Goal: Information Seeking & Learning: Check status

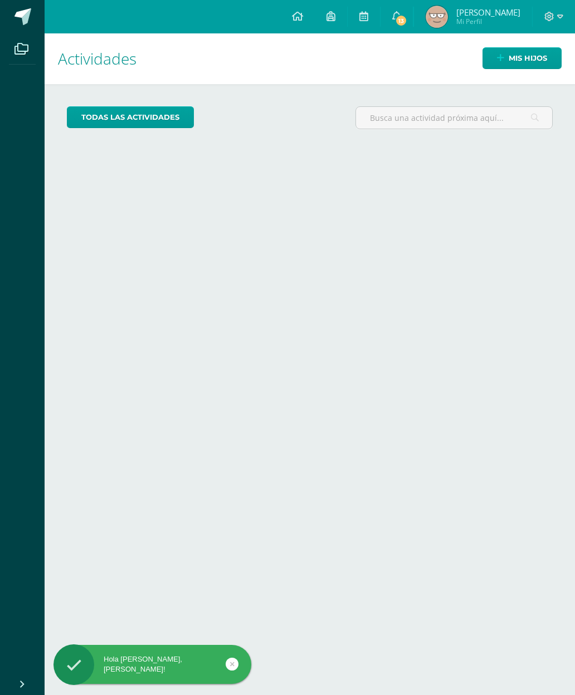
click at [448, 9] on img at bounding box center [437, 17] width 22 height 22
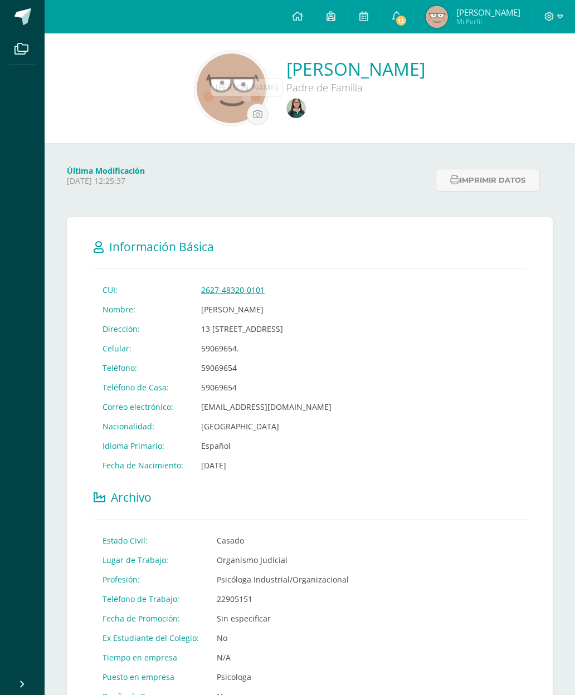
click at [286, 113] on img at bounding box center [296, 109] width 20 height 20
click at [286, 104] on link at bounding box center [297, 110] width 22 height 22
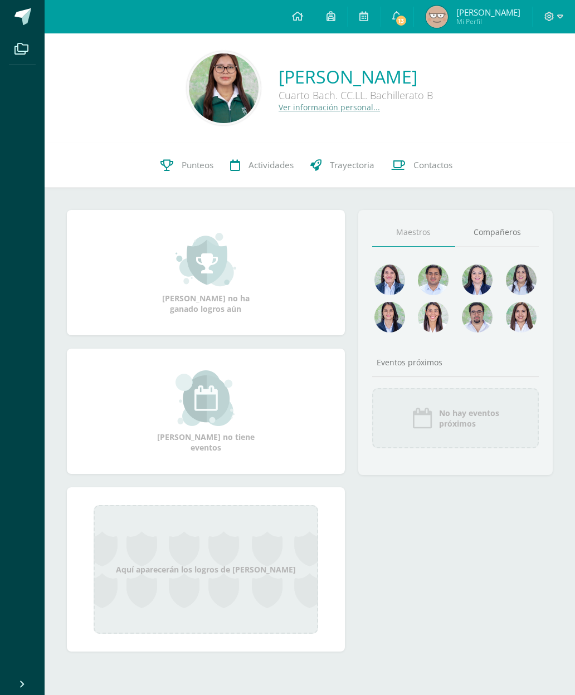
click at [196, 169] on span "Punteos" at bounding box center [198, 165] width 32 height 12
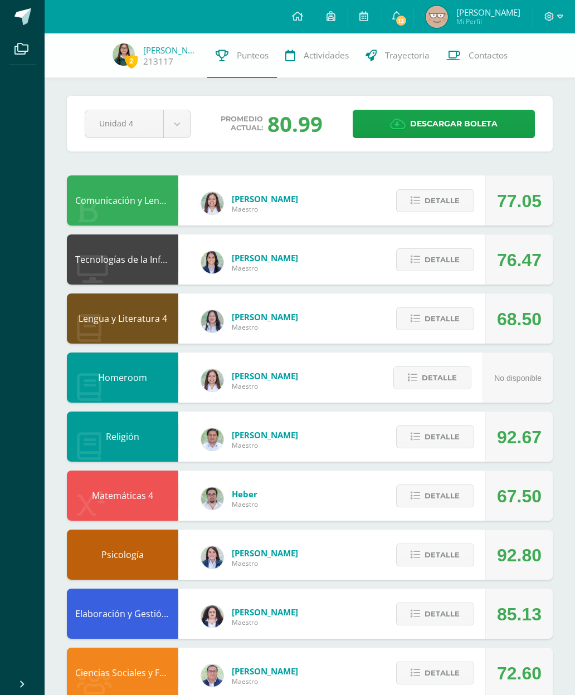
click at [452, 328] on span "Detalle" at bounding box center [442, 319] width 35 height 21
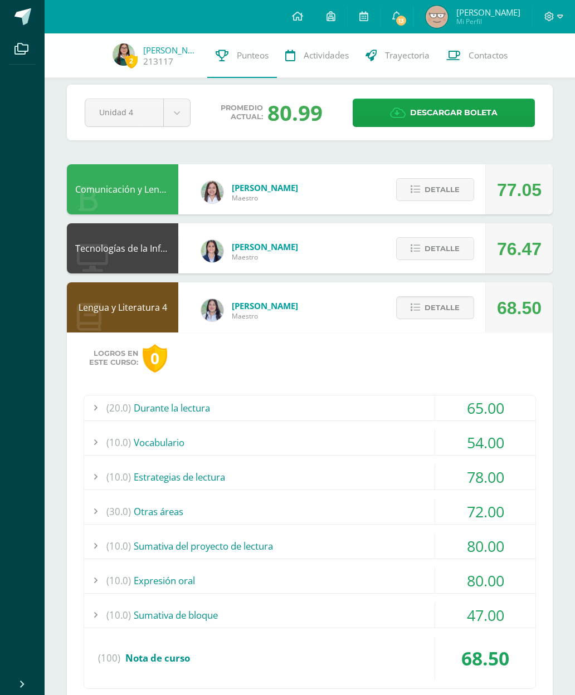
scroll to position [18, 0]
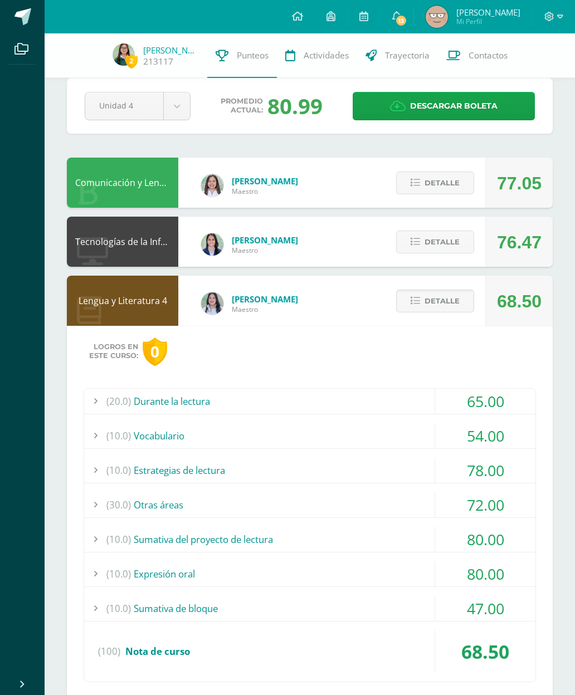
click at [394, 507] on div "(30.0) Otras áreas" at bounding box center [309, 505] width 451 height 25
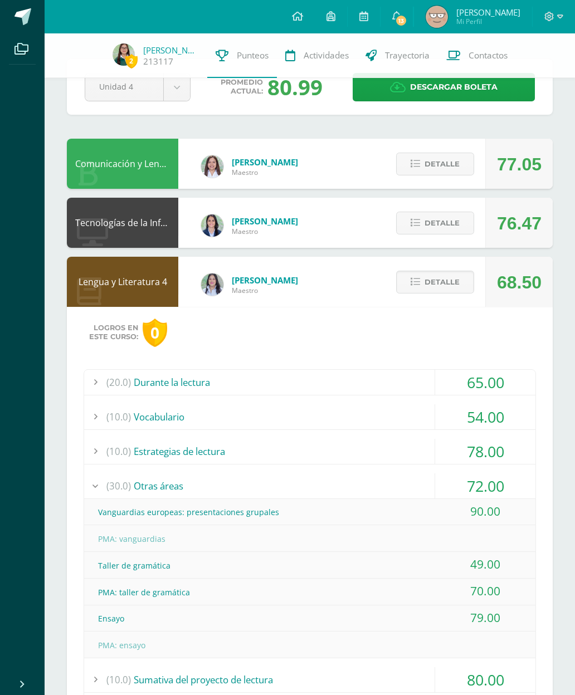
scroll to position [37, 0]
click at [436, 281] on span "Detalle" at bounding box center [442, 281] width 35 height 21
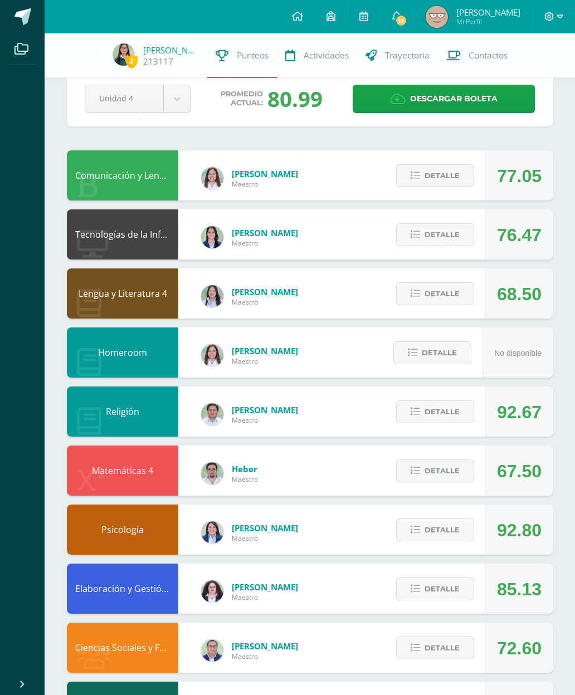
scroll to position [26, 0]
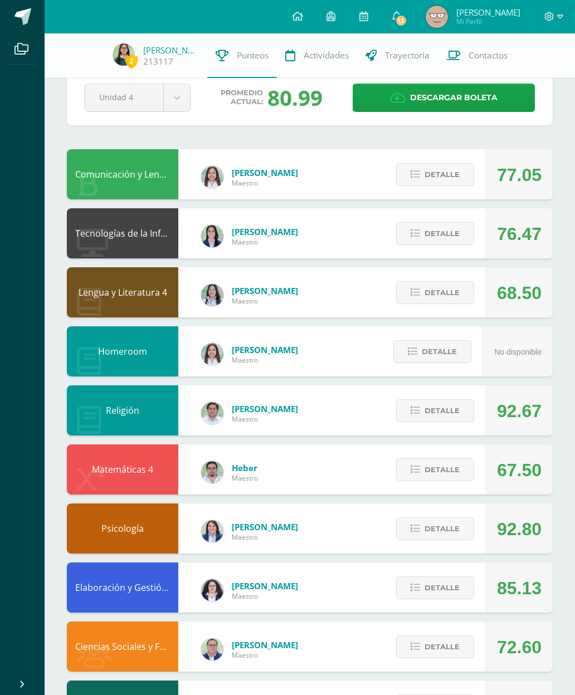
click at [451, 179] on span "Detalle" at bounding box center [442, 174] width 35 height 21
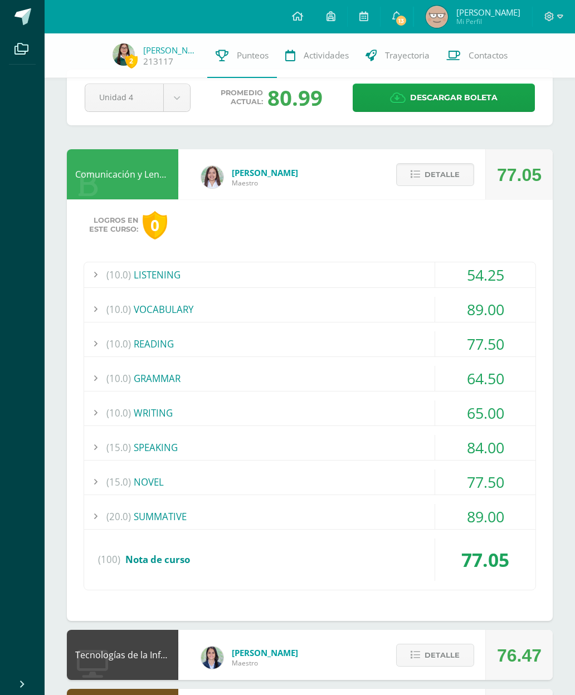
click at [450, 172] on span "Detalle" at bounding box center [442, 174] width 35 height 21
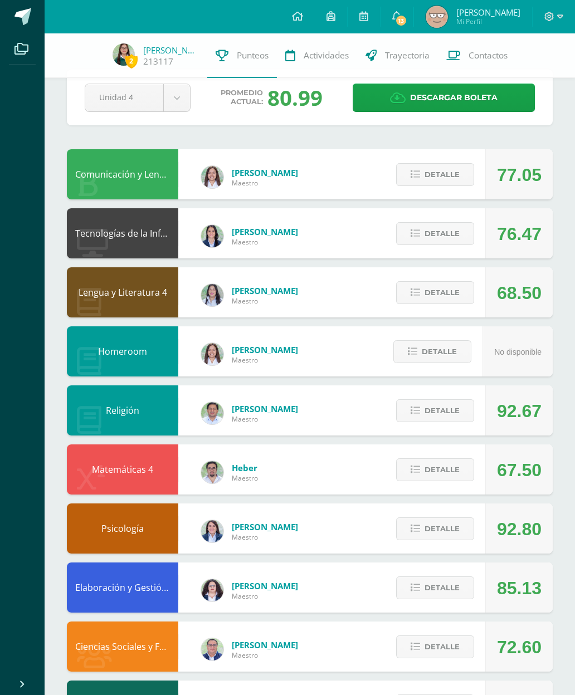
click at [443, 303] on span "Detalle" at bounding box center [442, 292] width 35 height 21
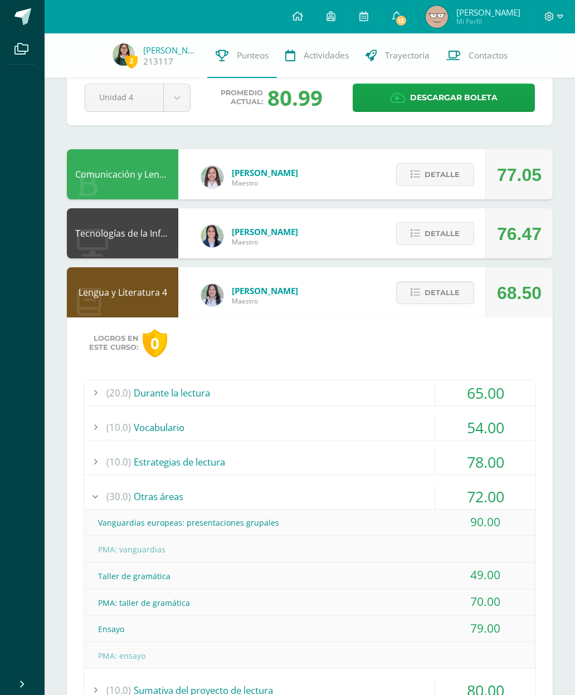
click at [443, 292] on span "Detalle" at bounding box center [442, 292] width 35 height 21
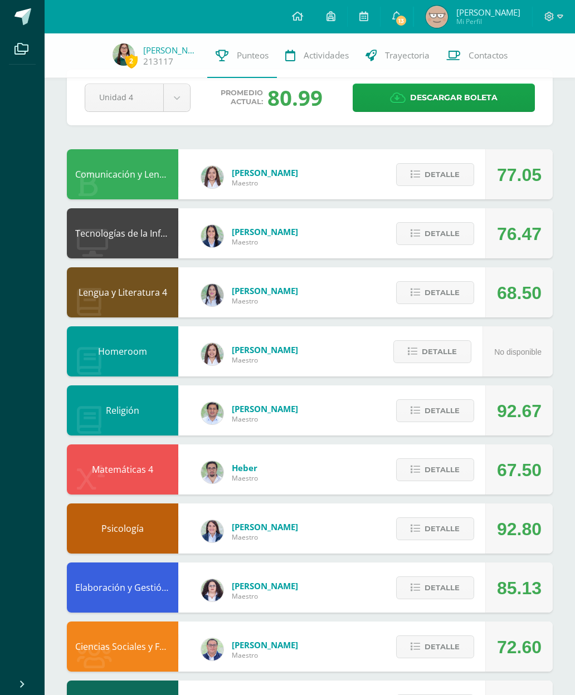
click at [452, 291] on span "Detalle" at bounding box center [442, 292] width 35 height 21
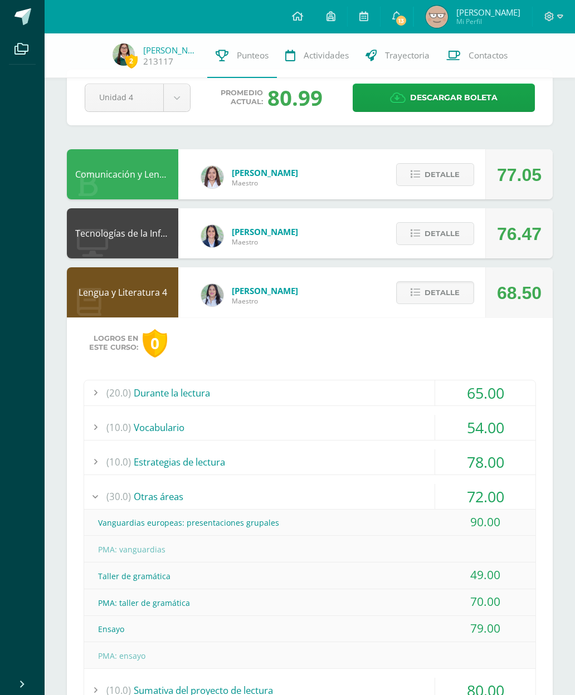
click at [464, 497] on div "72.00" at bounding box center [485, 496] width 100 height 25
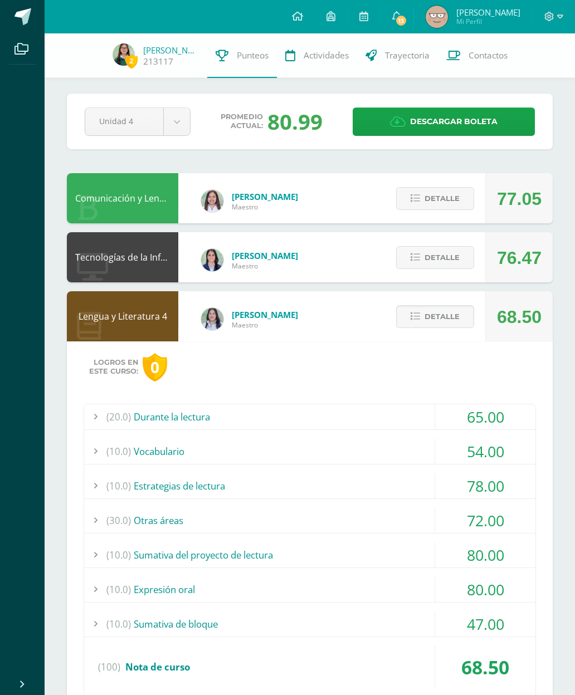
scroll to position [2, 0]
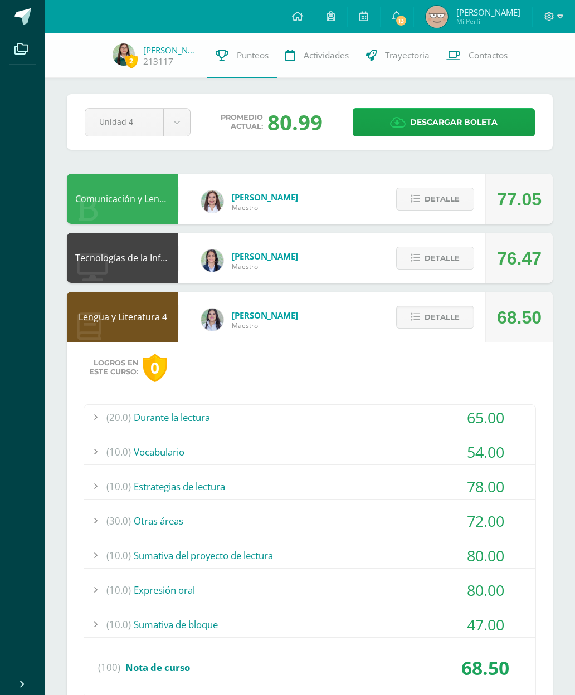
click at [437, 314] on span "Detalle" at bounding box center [442, 317] width 35 height 21
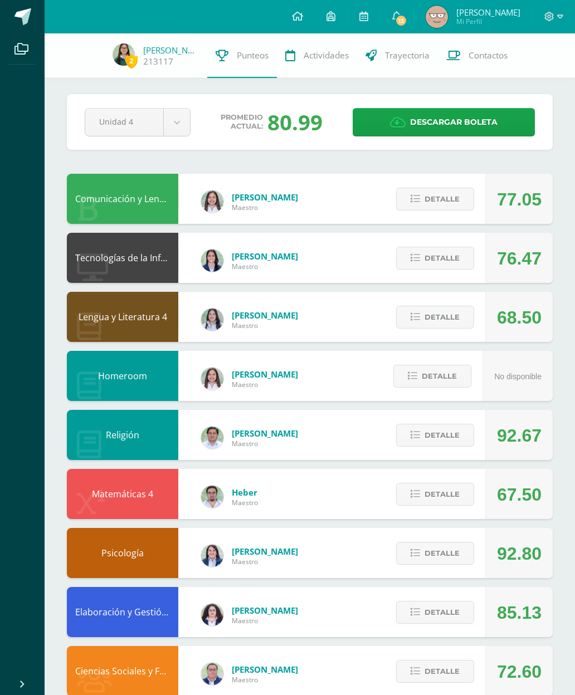
scroll to position [0, 0]
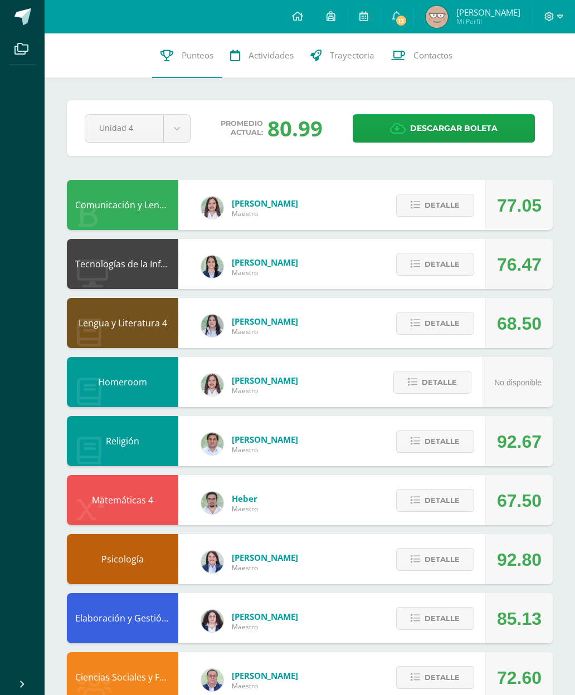
click at [399, 126] on icon at bounding box center [398, 129] width 16 height 12
